Goal: Information Seeking & Learning: Learn about a topic

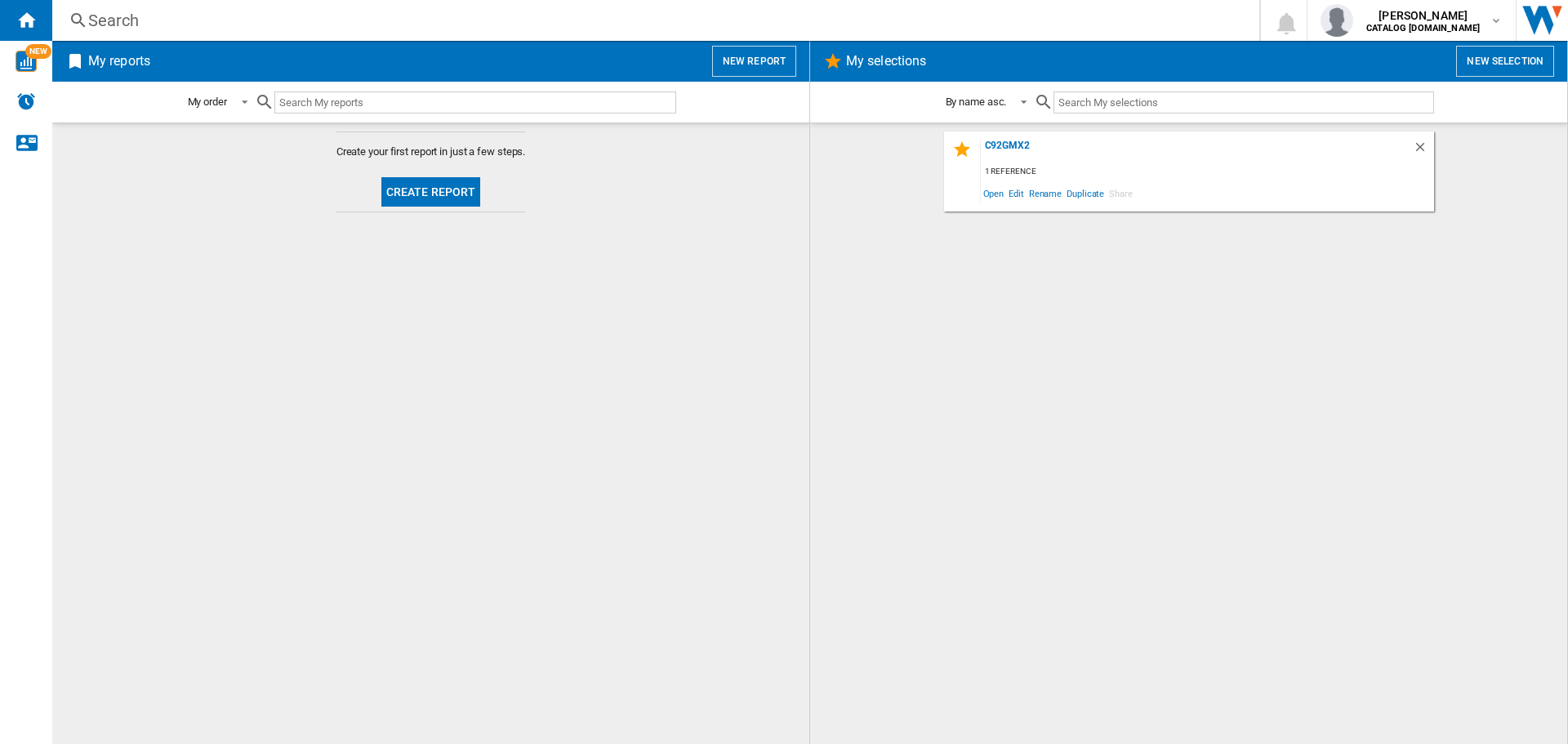
click at [181, 22] on div "Search" at bounding box center [652, 20] width 1129 height 22
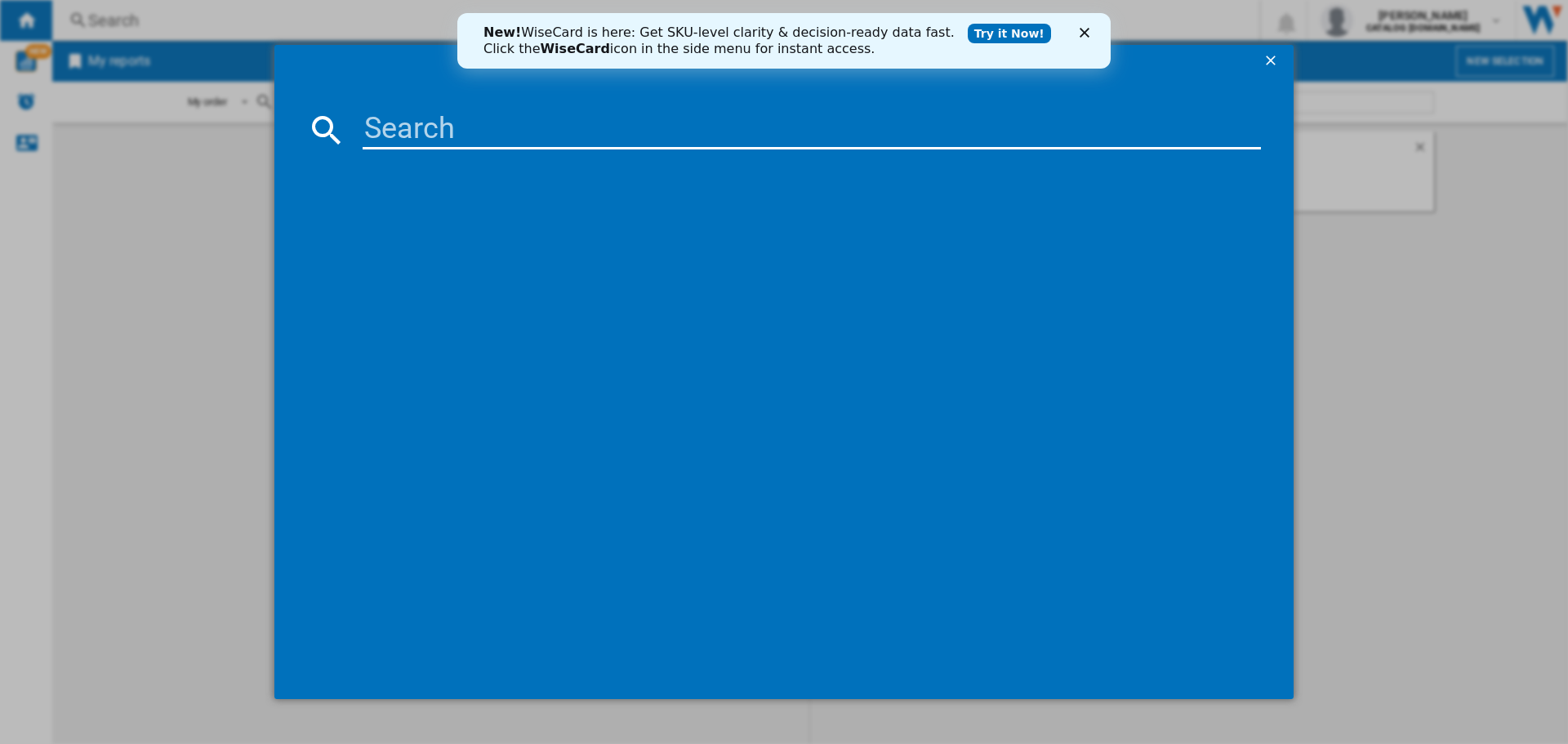
click at [395, 133] on input at bounding box center [811, 130] width 898 height 39
type input "C92IPX2"
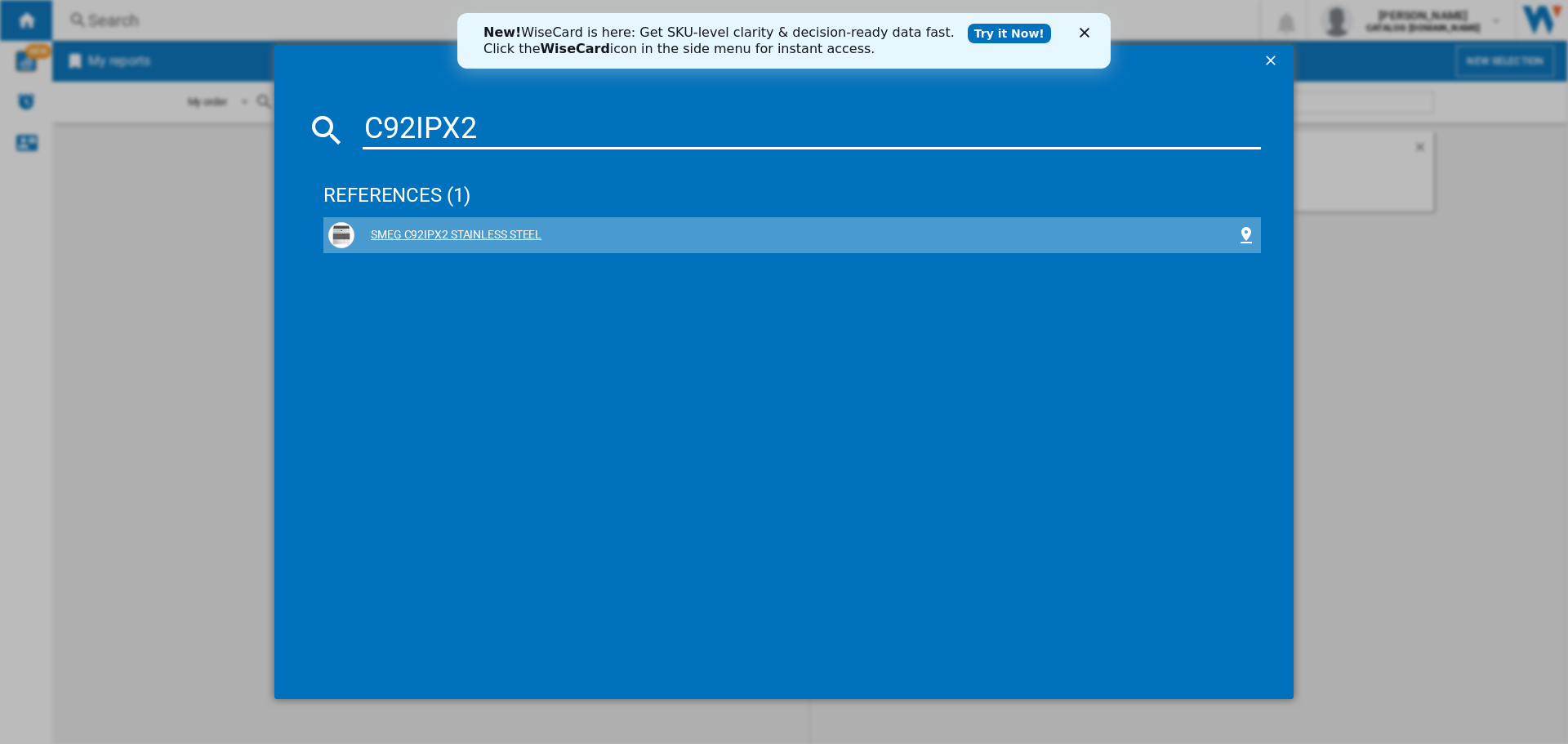
drag, startPoint x: 463, startPoint y: 241, endPoint x: 405, endPoint y: 232, distance: 58.7
click at [405, 232] on div "SMEG C92IPX2 STAINLESS STEEL" at bounding box center [796, 235] width 882 height 17
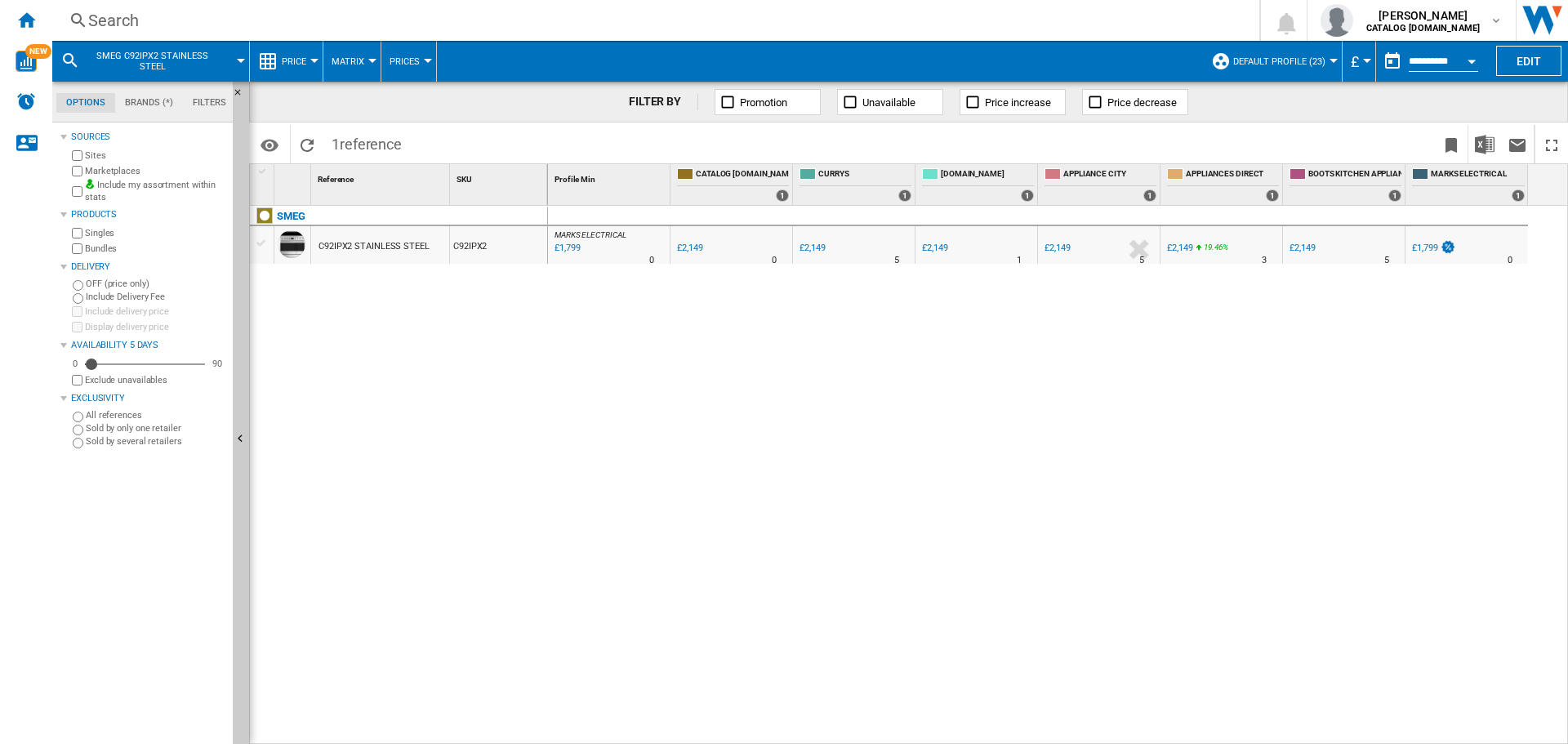
click at [396, 243] on div "C92IPX2 STAINLESS STEEL" at bounding box center [374, 246] width 111 height 37
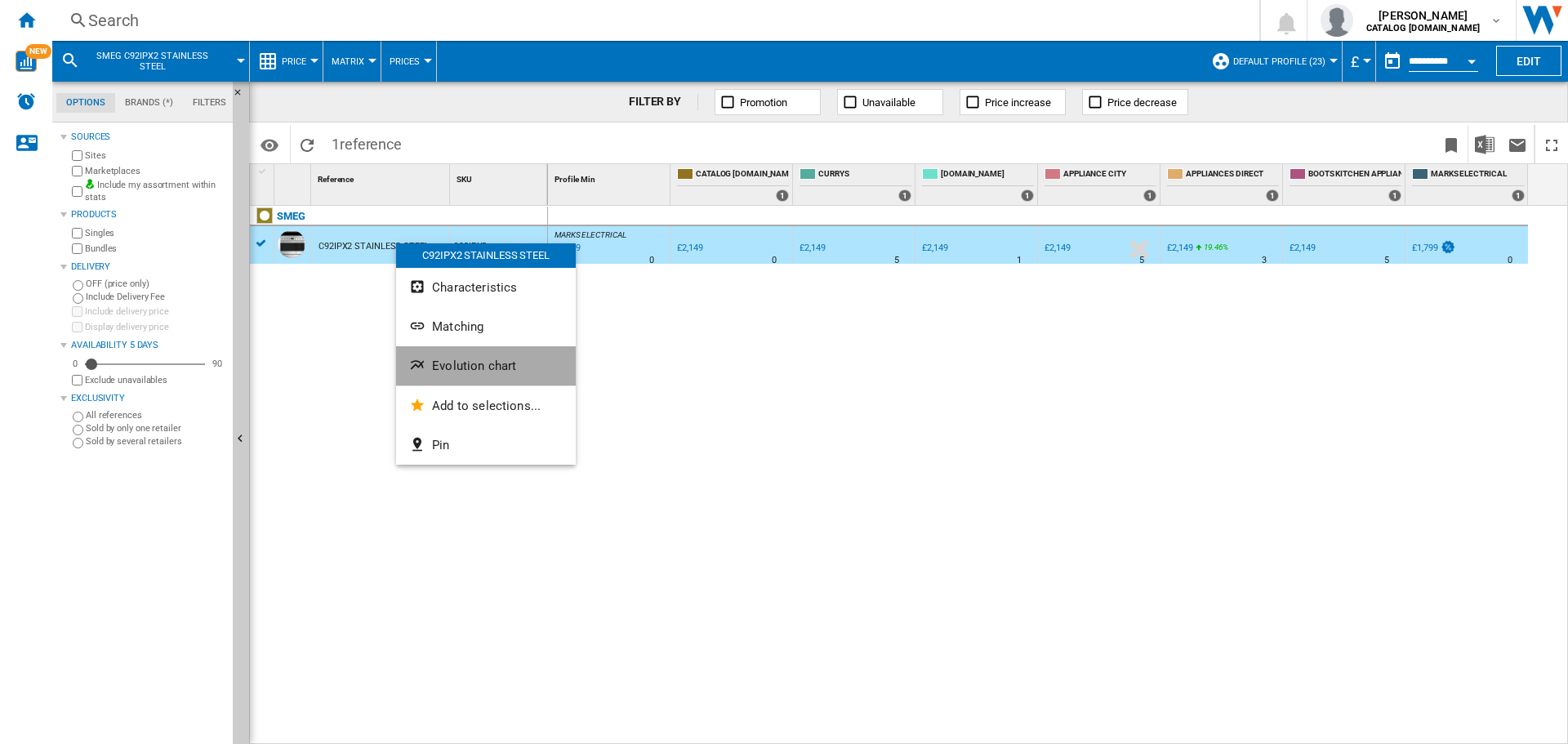
click at [462, 369] on span "Evolution chart" at bounding box center [474, 366] width 84 height 15
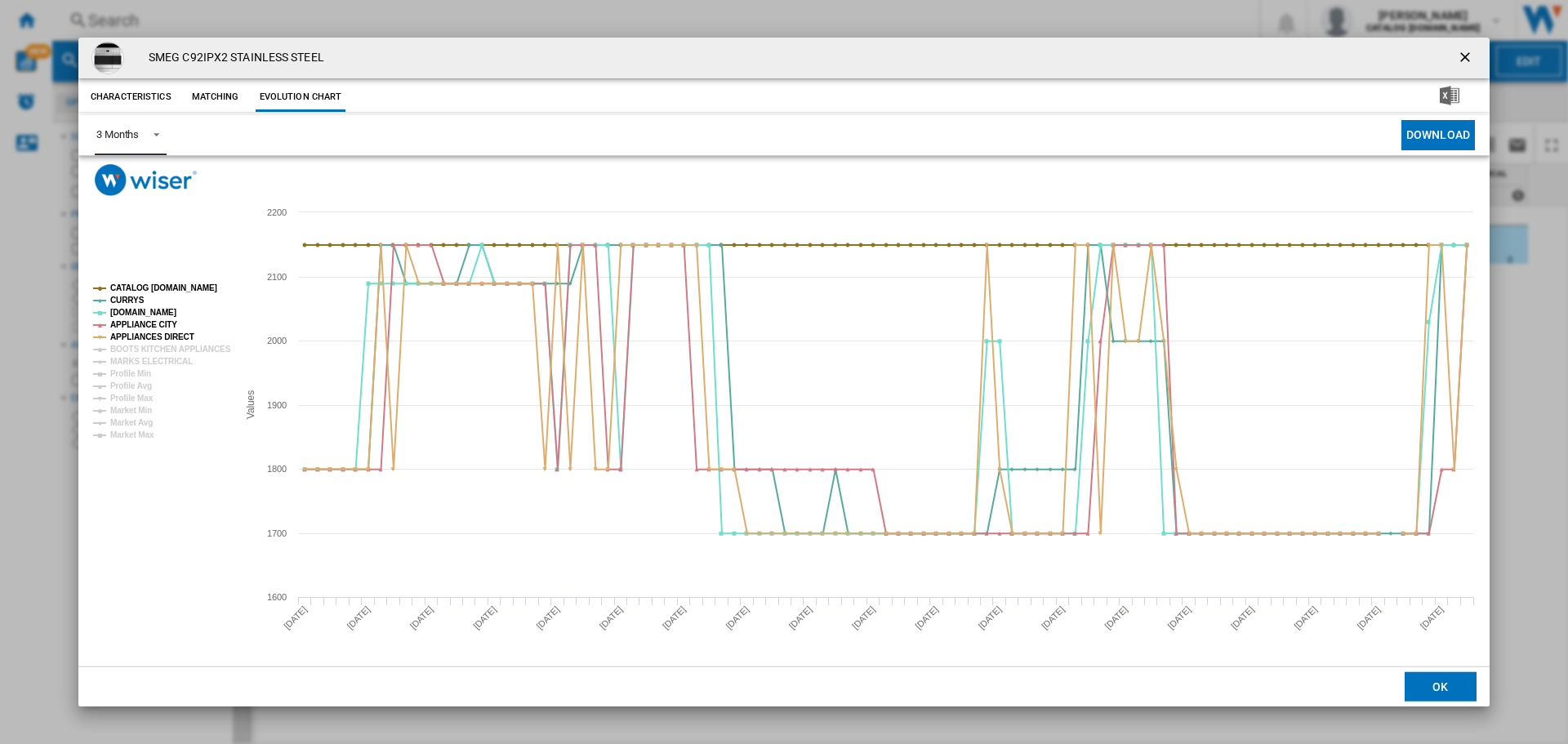
click at [156, 134] on span "Product popup" at bounding box center [152, 133] width 20 height 15
click at [151, 168] on md-option "6 Months" at bounding box center [139, 175] width 111 height 39
